Goal: Task Accomplishment & Management: Complete application form

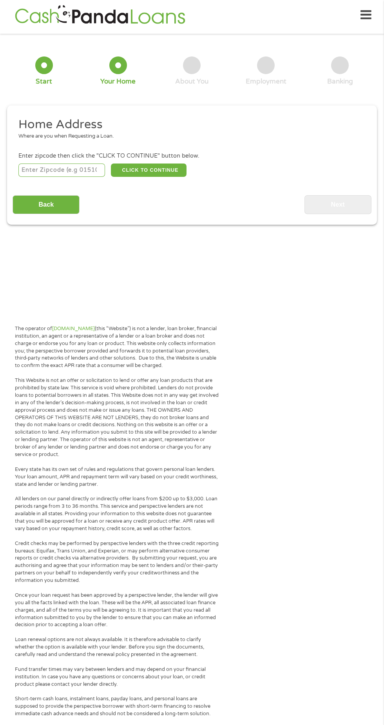
click at [80, 169] on input "number" at bounding box center [61, 170] width 87 height 13
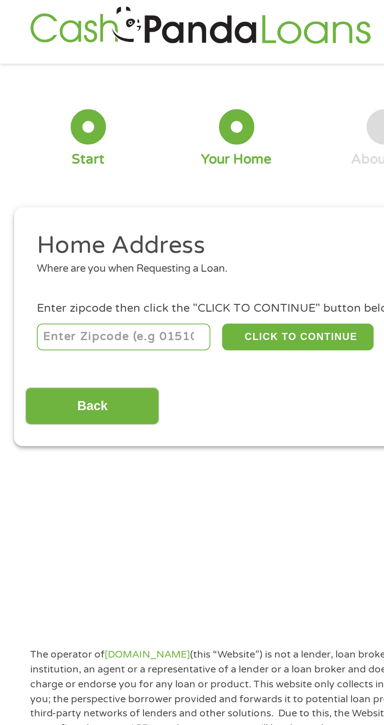
type input "76108"
select select "[US_STATE]"
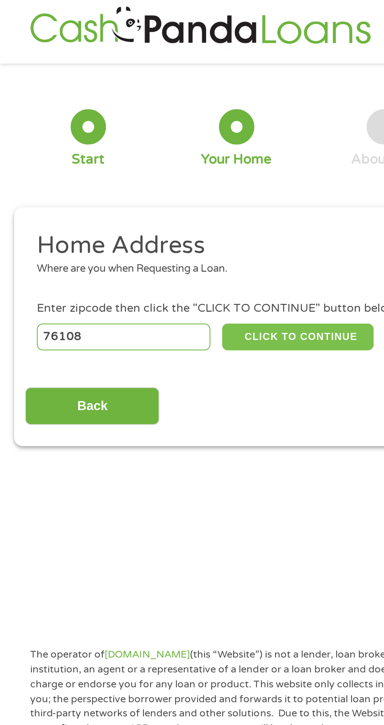
click at [145, 175] on button "CLICK TO CONTINUE" at bounding box center [149, 170] width 76 height 13
type input "76108"
type input "[GEOGRAPHIC_DATA]"
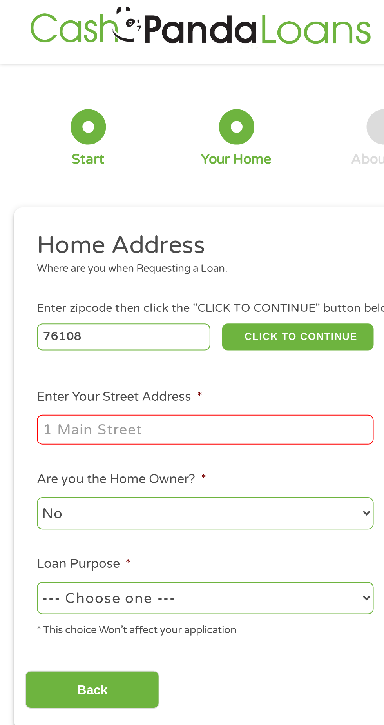
click at [127, 218] on input "Enter Your Street Address *" at bounding box center [102, 216] width 168 height 15
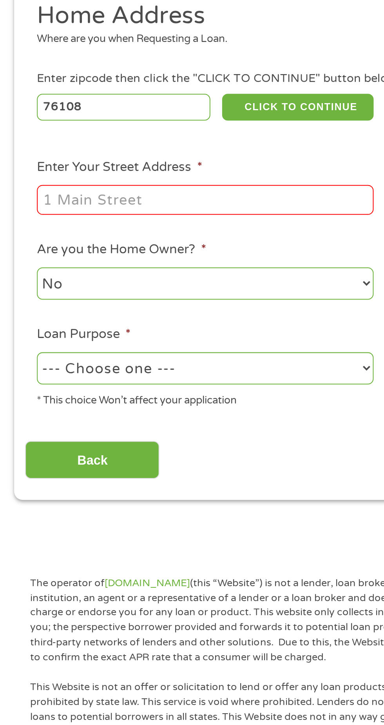
type input "[STREET_ADDRESS]"
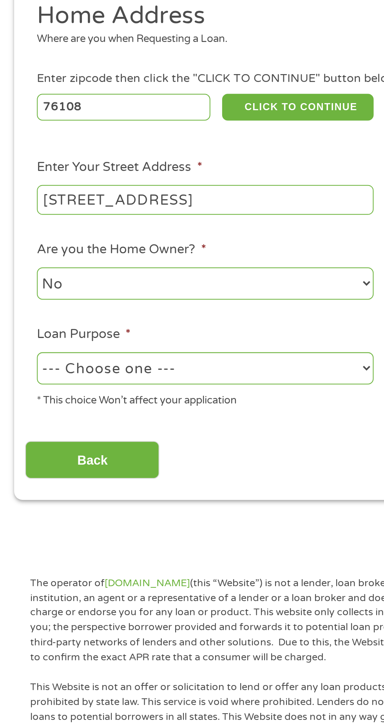
click at [163, 301] on select "--- Choose one --- Pay Bills Debt Consolidation Home Improvement Major Purchase…" at bounding box center [102, 301] width 168 height 16
select select "medicalexpenses"
click at [18, 293] on select "--- Choose one --- Pay Bills Debt Consolidation Home Improvement Major Purchase…" at bounding box center [102, 301] width 168 height 16
click at [65, 351] on input "Back" at bounding box center [46, 346] width 67 height 19
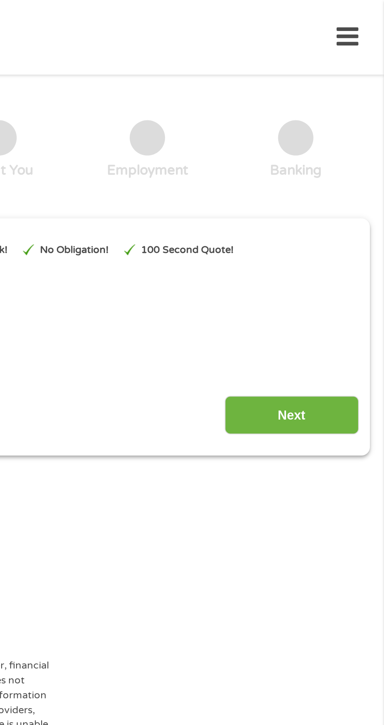
scroll to position [0, 0]
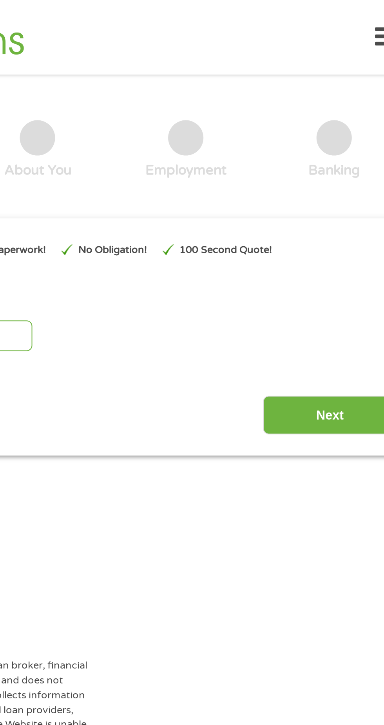
click at [328, 208] on input "Next" at bounding box center [338, 207] width 67 height 19
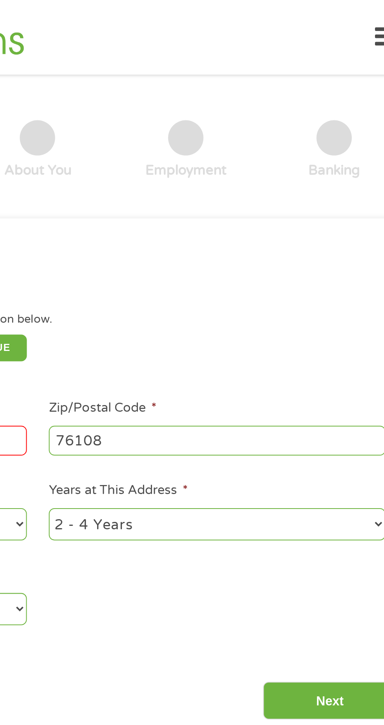
scroll to position [4, 0]
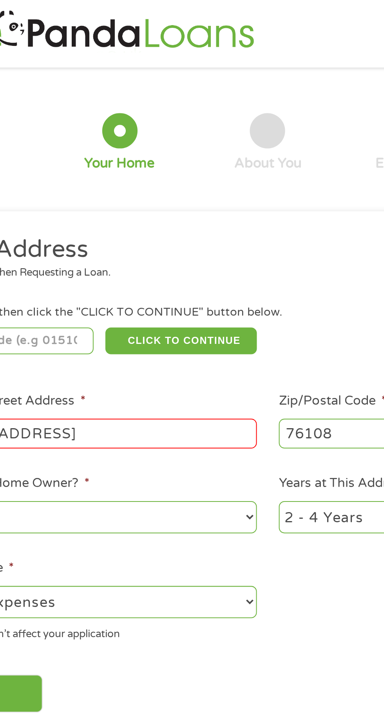
click at [173, 220] on input "[STREET_ADDRESS]" at bounding box center [102, 216] width 168 height 15
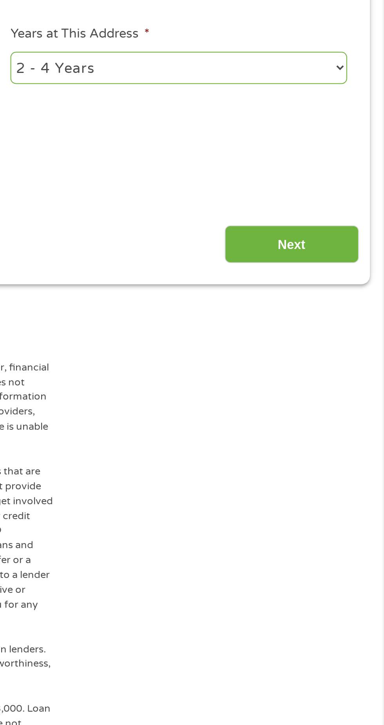
type input "575 Joy Dr"
click at [329, 349] on input "Next" at bounding box center [338, 346] width 67 height 19
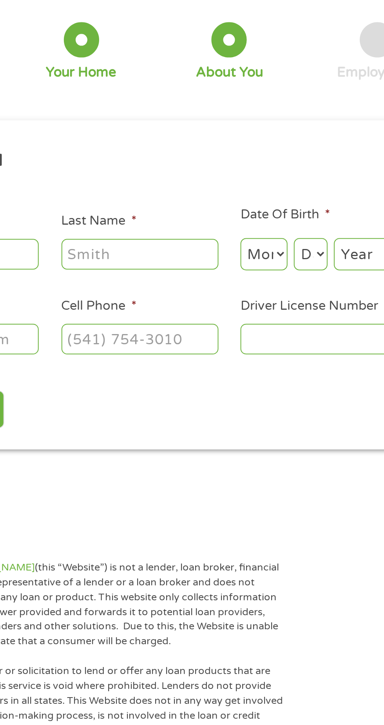
scroll to position [0, 0]
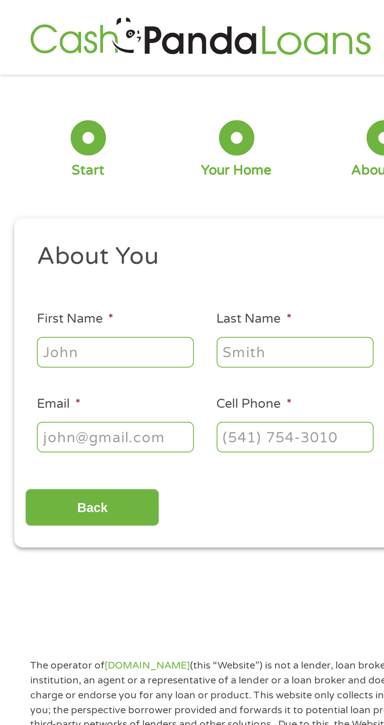
click at [85, 180] on input "First Name *" at bounding box center [57, 175] width 78 height 15
type input "[PERSON_NAME]"
click at [142, 175] on input "Last Name *" at bounding box center [147, 175] width 78 height 15
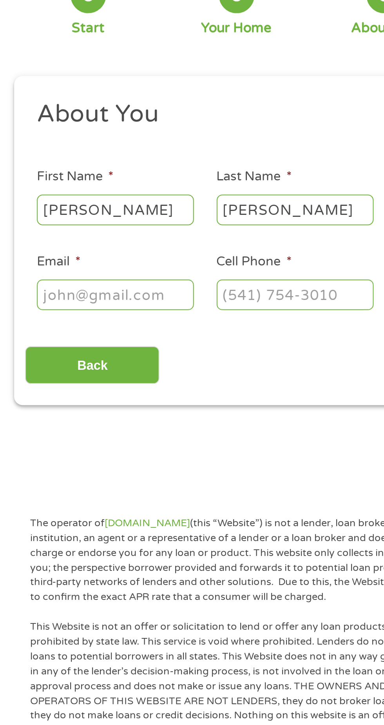
type input "[PERSON_NAME]"
click at [81, 222] on input "Email *" at bounding box center [57, 218] width 78 height 15
type input "[EMAIL_ADDRESS][DOMAIN_NAME]"
click at [164, 222] on input "Cell Phone *" at bounding box center [147, 218] width 78 height 15
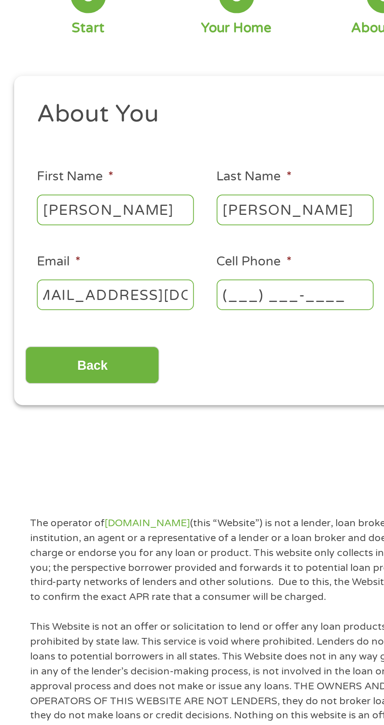
scroll to position [0, 0]
type input "[PHONE_NUMBER]"
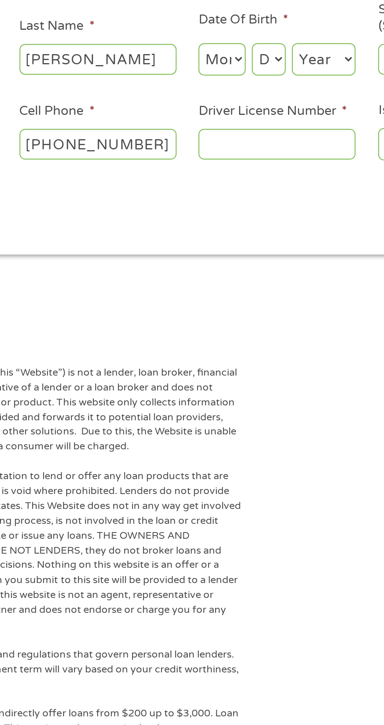
click at [256, 215] on input "Driver License Number *" at bounding box center [237, 218] width 78 height 15
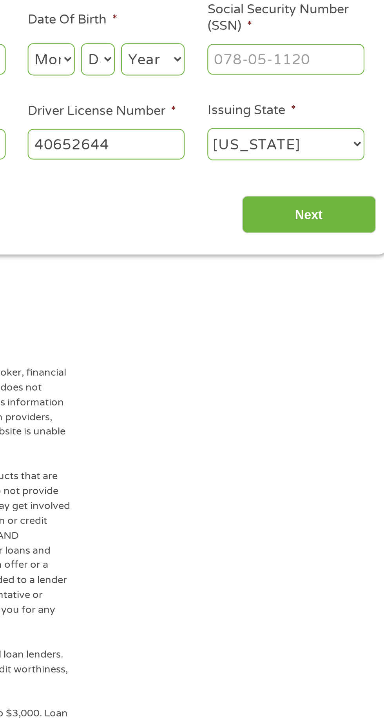
type input "40652644"
click at [351, 224] on select "[US_STATE] [US_STATE] [US_STATE] [US_STATE] [US_STATE] [US_STATE] [US_STATE] [U…" at bounding box center [326, 218] width 78 height 16
click at [287, 211] on select "[US_STATE] [US_STATE] [US_STATE] [US_STATE] [US_STATE] [US_STATE] [US_STATE] [U…" at bounding box center [326, 218] width 78 height 16
click at [346, 178] on input "Social Security Number (SSN) *" at bounding box center [326, 175] width 78 height 15
type input "447-04-7666"
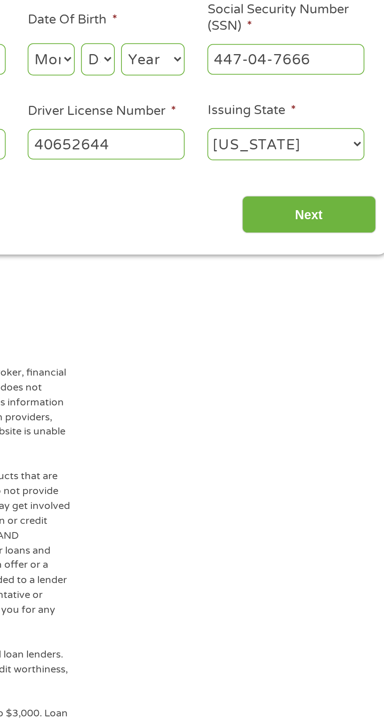
click at [207, 182] on select "Month 1 2 3 4 5 6 7 8 9 10 11 12" at bounding box center [210, 176] width 24 height 16
select select "12"
click at [198, 168] on select "Month 1 2 3 4 5 6 7 8 9 10 11 12" at bounding box center [210, 176] width 24 height 16
click at [232, 175] on select "Day 1 2 3 4 5 6 7 8 9 10 11 12 13 14 15 16 17 18 19 20 21 22 23 24 25 26 27 28 …" at bounding box center [232, 176] width 17 height 16
select select "14"
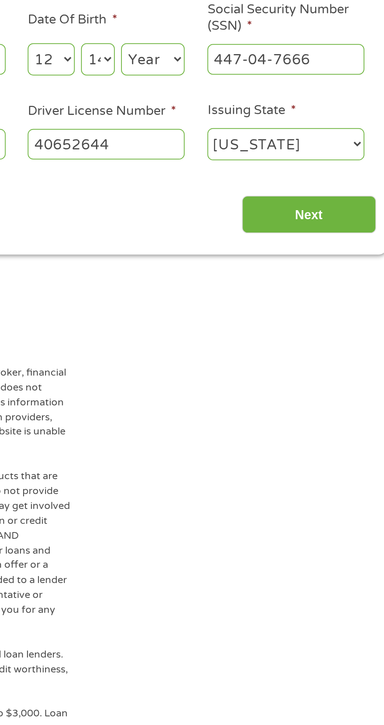
click at [224, 168] on select "Day 1 2 3 4 5 6 7 8 9 10 11 12 13 14 15 16 17 18 19 20 21 22 23 24 25 26 27 28 …" at bounding box center [232, 176] width 17 height 16
click at [268, 173] on select "Year [DATE] 2006 2005 2004 2003 2002 2001 2000 1999 1998 1997 1996 1995 1994 19…" at bounding box center [260, 176] width 32 height 16
select select "1993"
click at [244, 168] on select "Year [DATE] 2006 2005 2004 2003 2002 2001 2000 1999 1998 1997 1996 1995 1994 19…" at bounding box center [260, 176] width 32 height 16
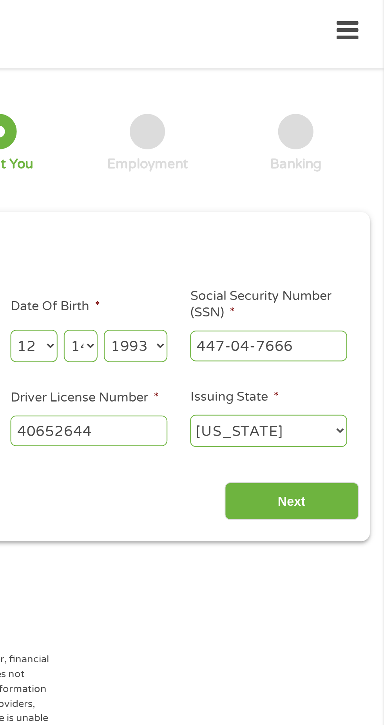
click at [363, 261] on input "Next" at bounding box center [338, 253] width 67 height 19
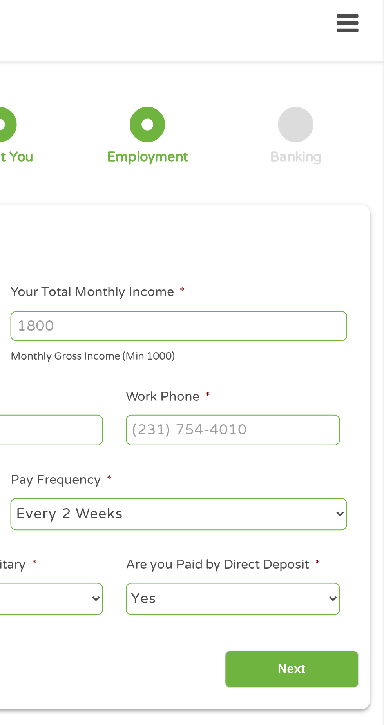
scroll to position [4, 0]
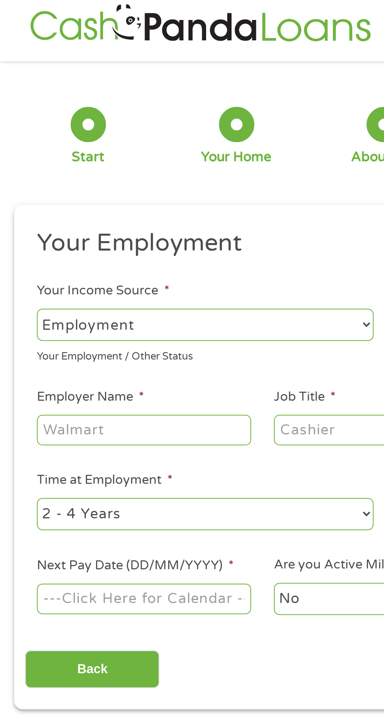
click at [158, 167] on select "--- Choose one --- Employment [DEMOGRAPHIC_DATA] Benefits" at bounding box center [102, 165] width 168 height 16
click at [18, 157] on select "--- Choose one --- Employment [DEMOGRAPHIC_DATA] Benefits" at bounding box center [102, 165] width 168 height 16
click at [99, 222] on input "Employer Name *" at bounding box center [71, 217] width 107 height 15
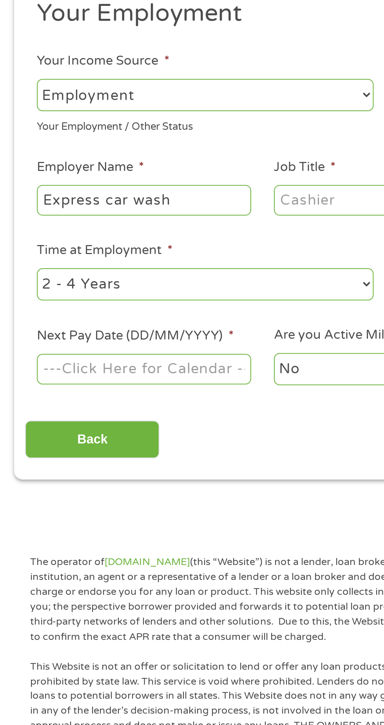
type input "Express car wash"
click at [111, 300] on input "Next Pay Date (DD/MM/YYYY) *" at bounding box center [71, 302] width 107 height 15
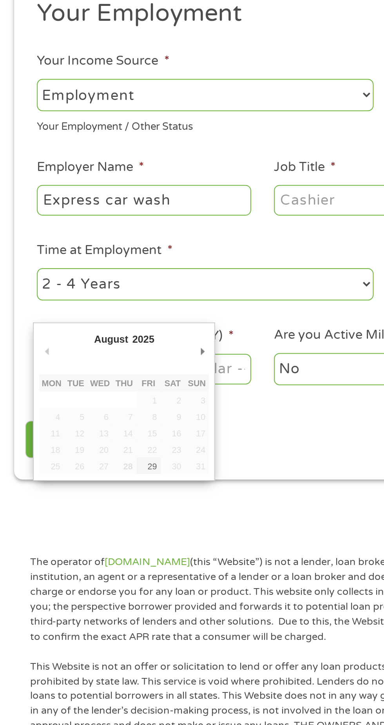
type input "[DATE]"
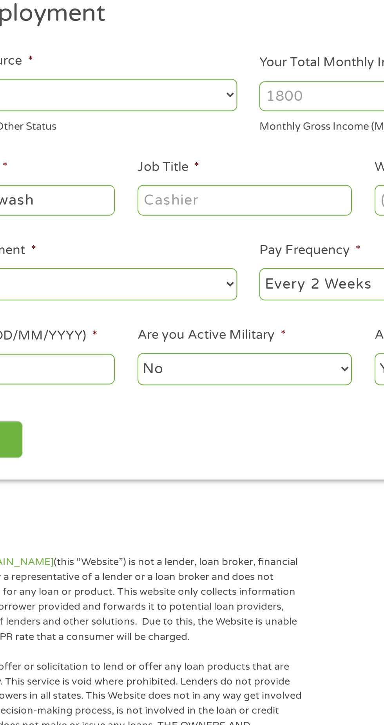
click at [201, 219] on input "Job Title *" at bounding box center [190, 217] width 107 height 15
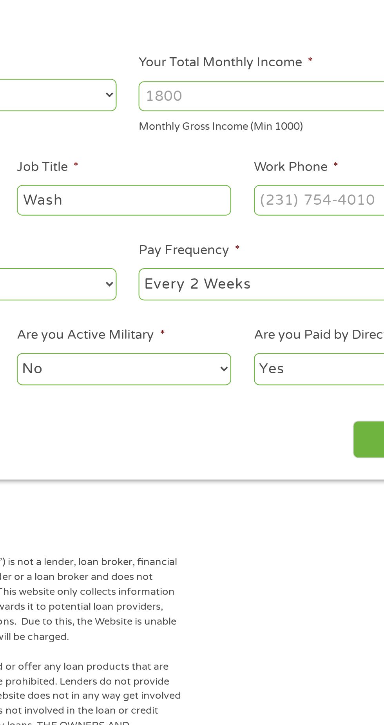
type input "Wash"
click at [295, 220] on input "Work Phone *" at bounding box center [308, 217] width 107 height 15
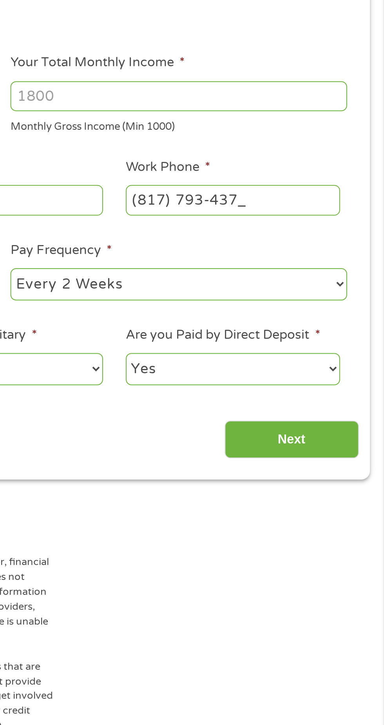
type input "[PHONE_NUMBER]"
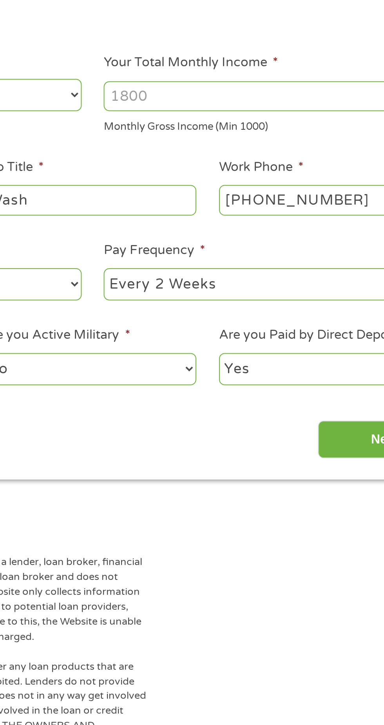
click at [304, 163] on input "Your Total Monthly Income *" at bounding box center [282, 165] width 168 height 15
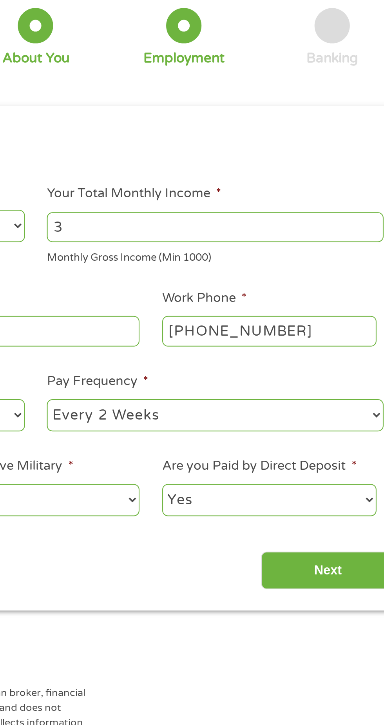
type input "3"
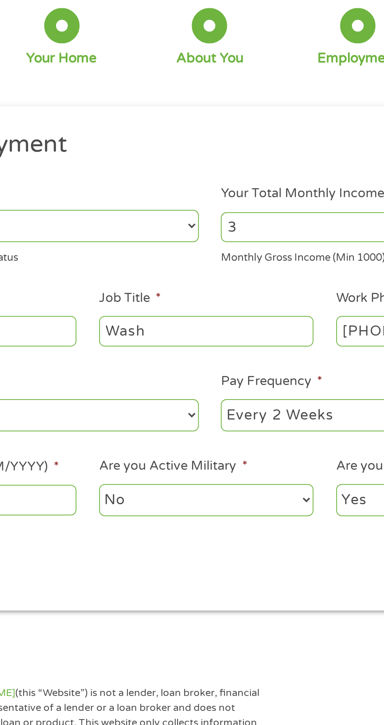
click at [245, 171] on input "3" at bounding box center [282, 165] width 168 height 15
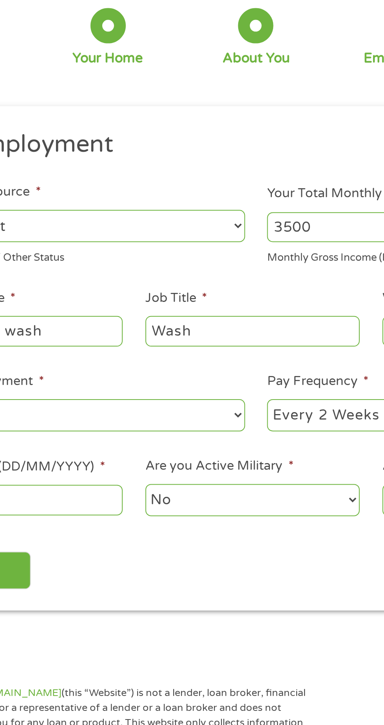
type input "3500"
click at [167, 167] on select "--- Choose one --- Employment [DEMOGRAPHIC_DATA] Benefits" at bounding box center [102, 165] width 168 height 16
click at [18, 157] on select "--- Choose one --- Employment [DEMOGRAPHIC_DATA] Benefits" at bounding box center [102, 165] width 168 height 16
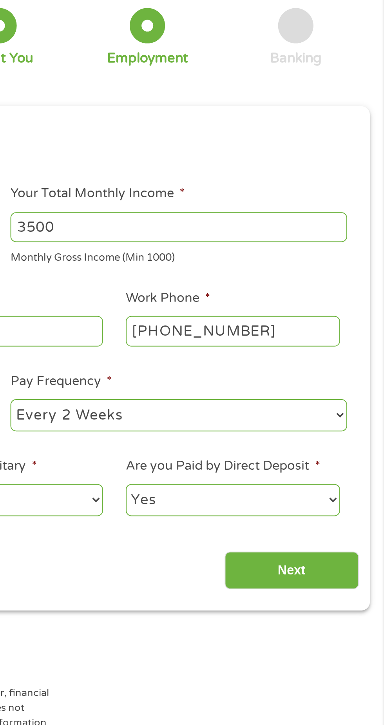
click at [342, 338] on input "Next" at bounding box center [338, 337] width 67 height 19
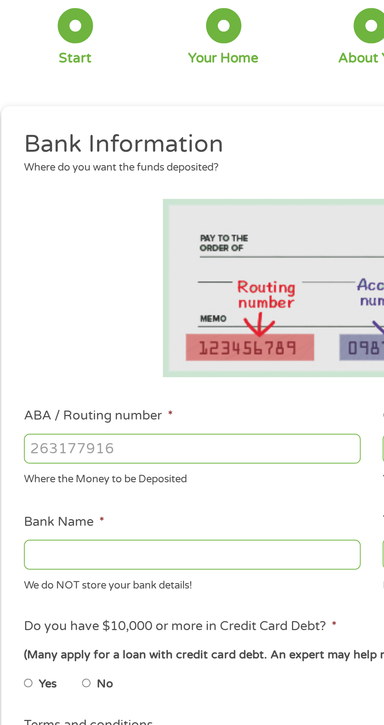
click at [145, 275] on input "ABA / Routing number *" at bounding box center [102, 276] width 168 height 15
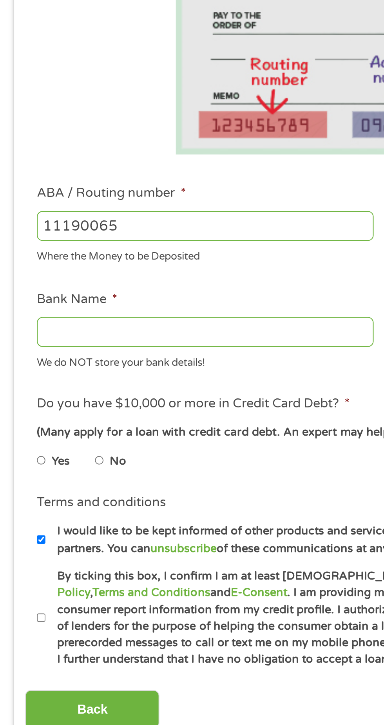
type input "111900659"
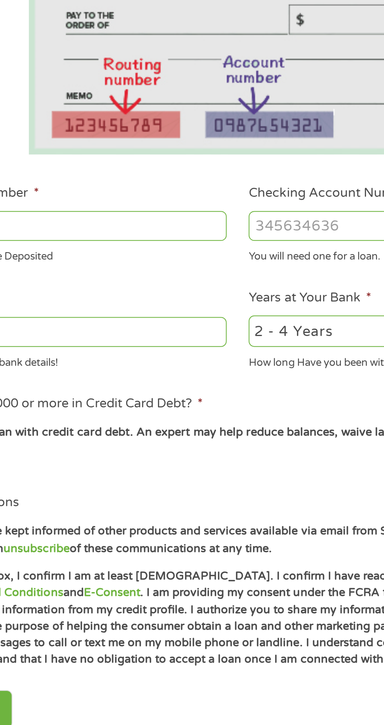
type input "[PERSON_NAME] FARGO BANK"
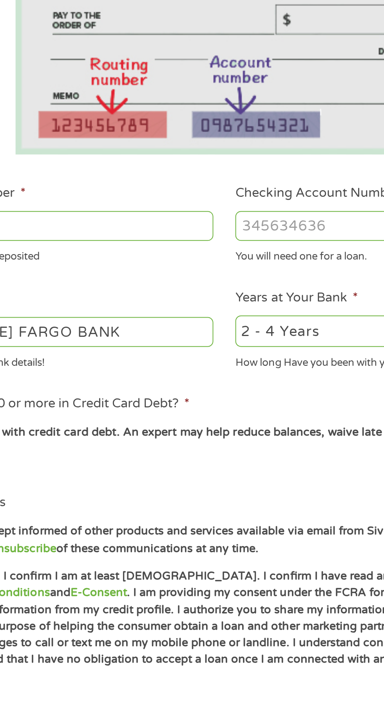
type input "111900659"
click at [244, 280] on input "Checking Account Number *" at bounding box center [282, 276] width 168 height 15
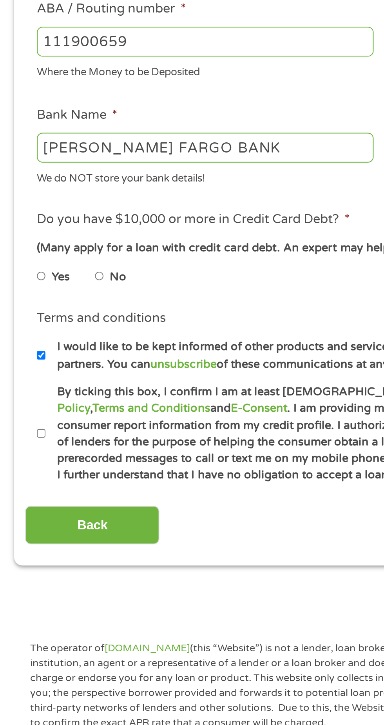
type input "1480586831"
click at [51, 393] on input "No" at bounding box center [49, 393] width 5 height 13
radio input "true"
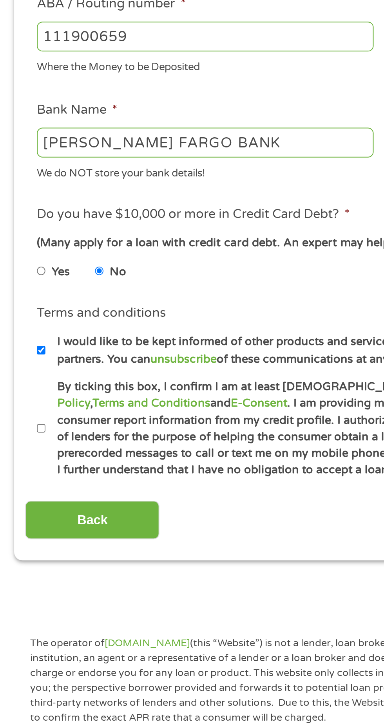
click at [23, 474] on input "By ticking this box, I confirm I am at least [DEMOGRAPHIC_DATA]. I confirm I ha…" at bounding box center [20, 472] width 5 height 13
checkbox input "true"
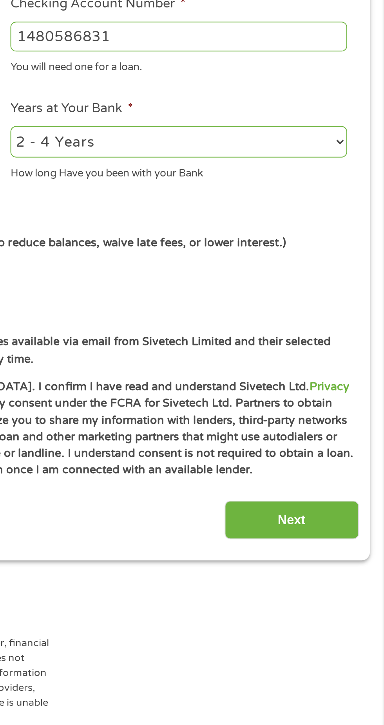
click at [343, 518] on input "Next" at bounding box center [338, 517] width 67 height 19
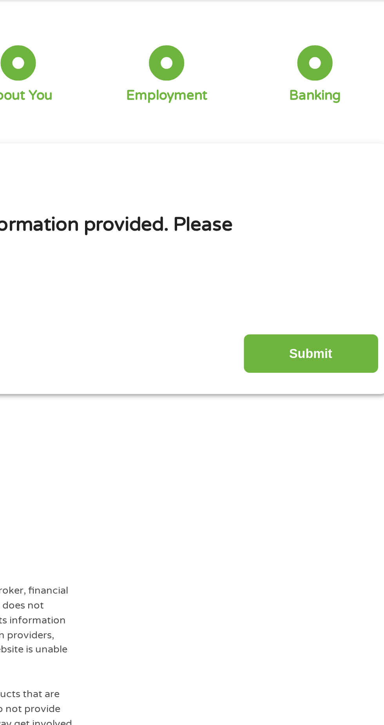
click at [352, 216] on input "Submit" at bounding box center [338, 210] width 67 height 19
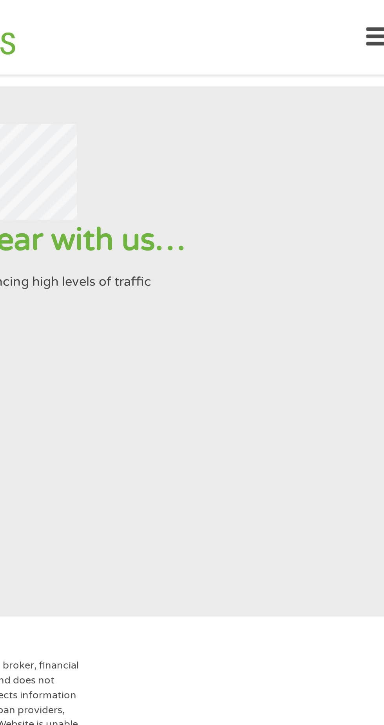
scroll to position [0, 0]
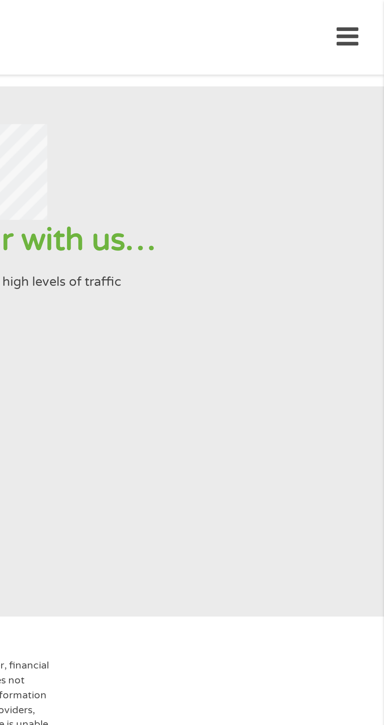
click at [378, 22] on header "Home Get Loan Offer How it works FAQs Blog Cash Loans Quick Loans Online Loans …" at bounding box center [192, 18] width 384 height 37
click at [363, 19] on icon at bounding box center [366, 18] width 11 height 19
